Goal: Find specific page/section: Find specific page/section

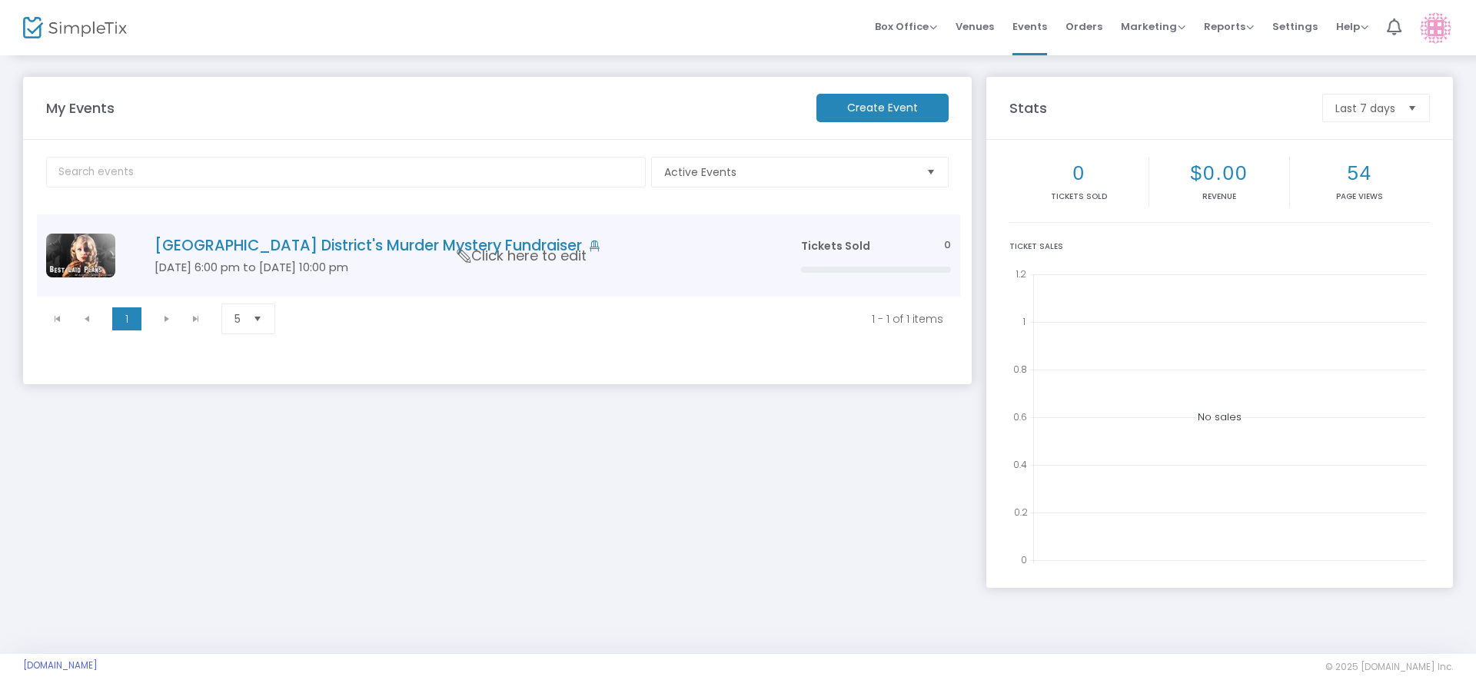
click at [297, 261] on h5 "[DATE] 6:00 pm to [DATE] 10:00 pm" at bounding box center [455, 268] width 600 height 14
click at [466, 242] on h4 "[GEOGRAPHIC_DATA] District's Murder Mystery Fundraiser" at bounding box center [455, 246] width 600 height 18
